Goal: Navigation & Orientation: Understand site structure

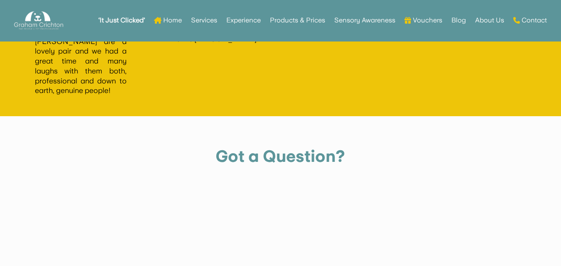
scroll to position [1809, 0]
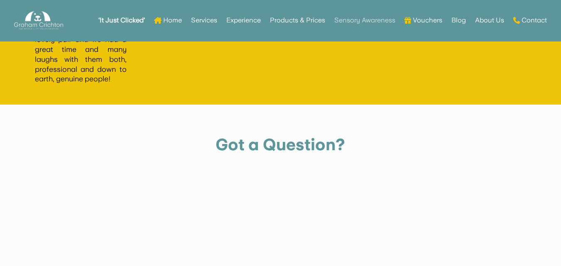
click at [364, 18] on link "Sensory Awareness" at bounding box center [364, 20] width 61 height 32
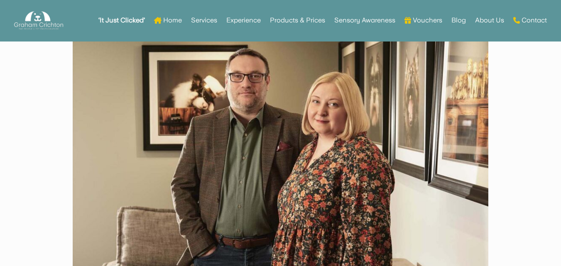
scroll to position [1776, 0]
click at [276, 19] on link "Products & Prices" at bounding box center [297, 20] width 55 height 32
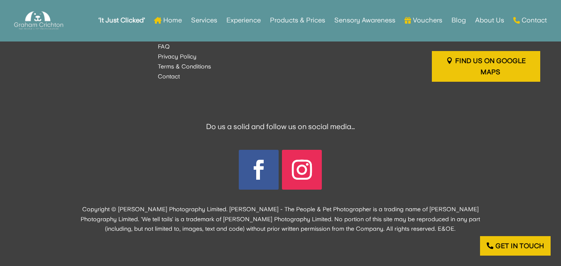
scroll to position [1826, 0]
click at [451, 97] on div "Do us a solid and follow us on social media… Follow Follow Copyright © [PERSON_…" at bounding box center [280, 169] width 415 height 152
click at [169, 21] on link "Home" at bounding box center [168, 20] width 28 height 32
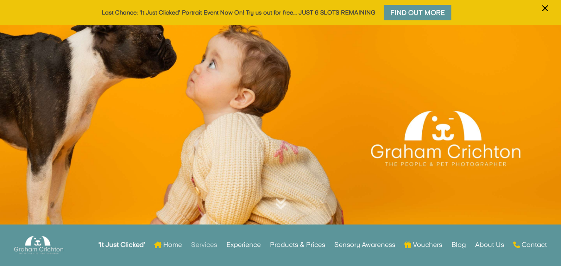
click at [202, 242] on link "Services" at bounding box center [204, 245] width 26 height 32
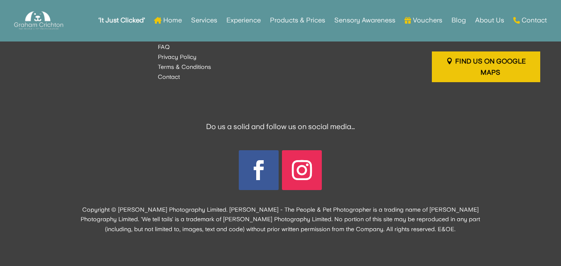
scroll to position [632, 0]
